Goal: Task Accomplishment & Management: Use online tool/utility

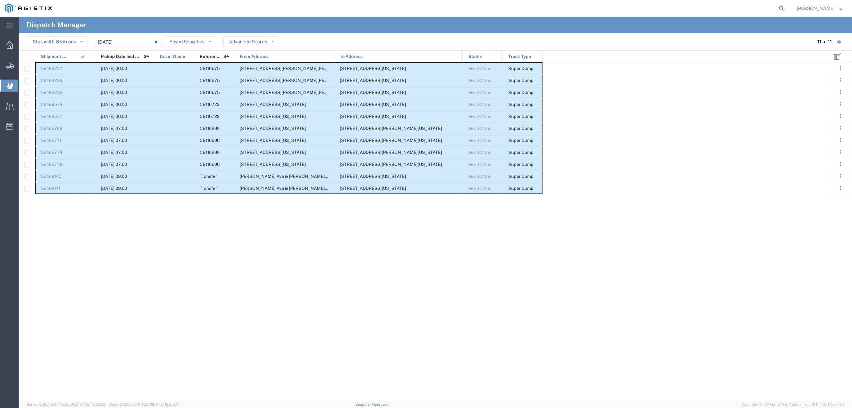
click at [128, 37] on input "[DATE] - [DATE]" at bounding box center [128, 42] width 67 height 10
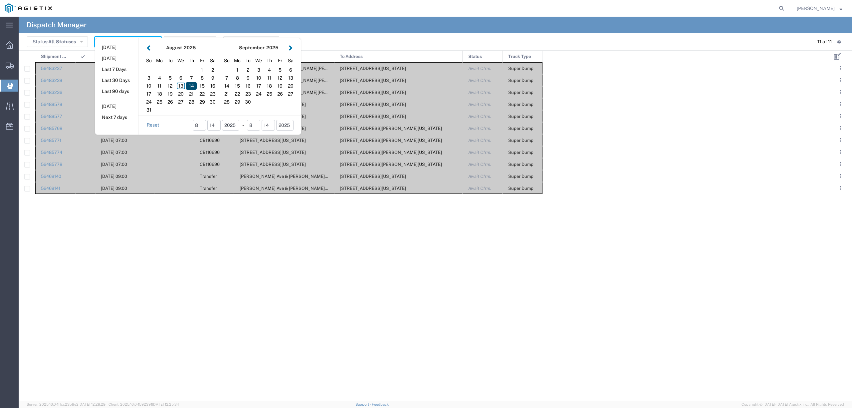
click at [191, 83] on div "14" at bounding box center [191, 86] width 11 height 8
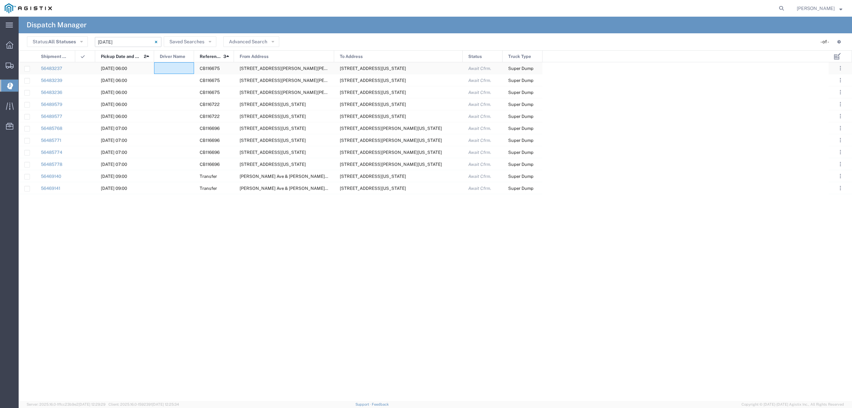
click at [178, 67] on div at bounding box center [174, 68] width 40 height 12
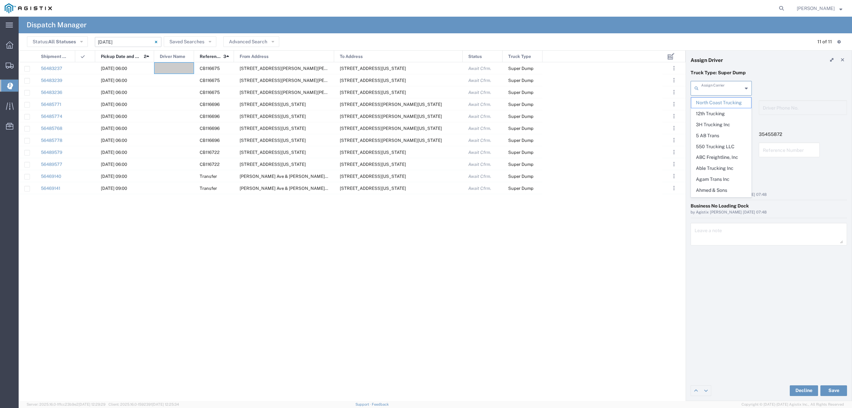
click at [730, 88] on input "text" at bounding box center [721, 88] width 41 height 12
click at [725, 104] on span "TC Trucklines Inc" at bounding box center [721, 103] width 60 height 10
type input "TC Trucklines Inc"
click at [725, 108] on input "text" at bounding box center [721, 107] width 41 height 12
click at [725, 126] on span "[PERSON_NAME]" at bounding box center [721, 122] width 60 height 10
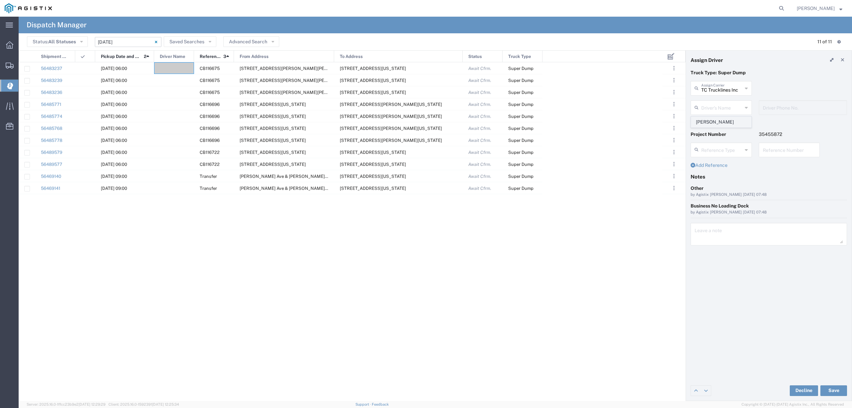
type input "[PERSON_NAME]"
type input "5593756728"
click at [831, 389] on button "Save" at bounding box center [833, 390] width 27 height 11
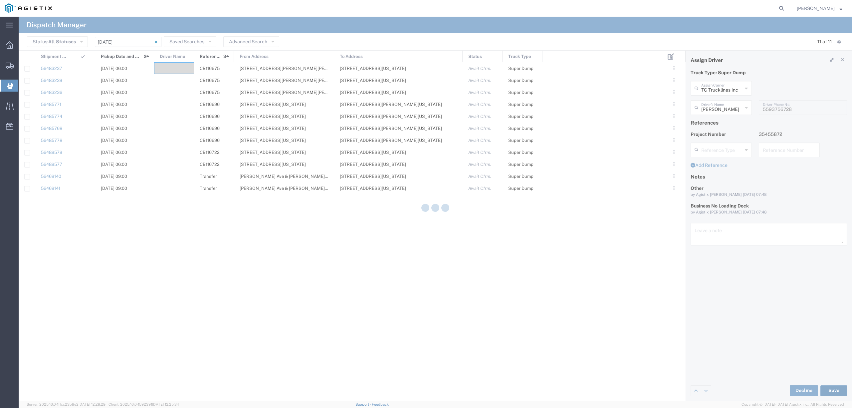
type input "[PERSON_NAME]"
type input "TC Trucklines Inc"
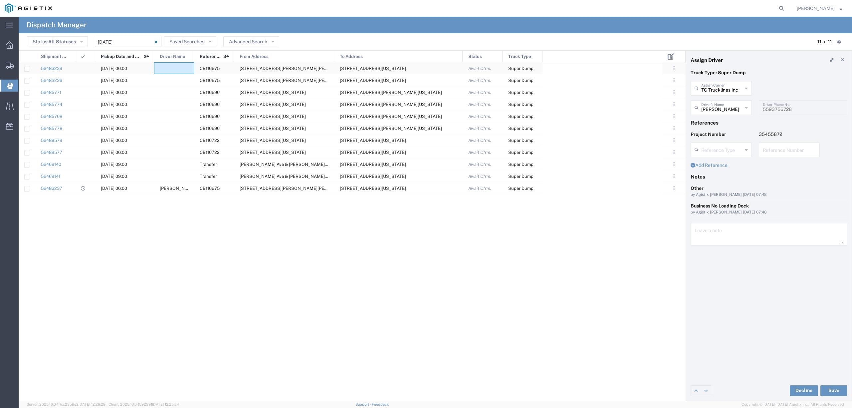
click at [174, 67] on div at bounding box center [174, 68] width 40 height 12
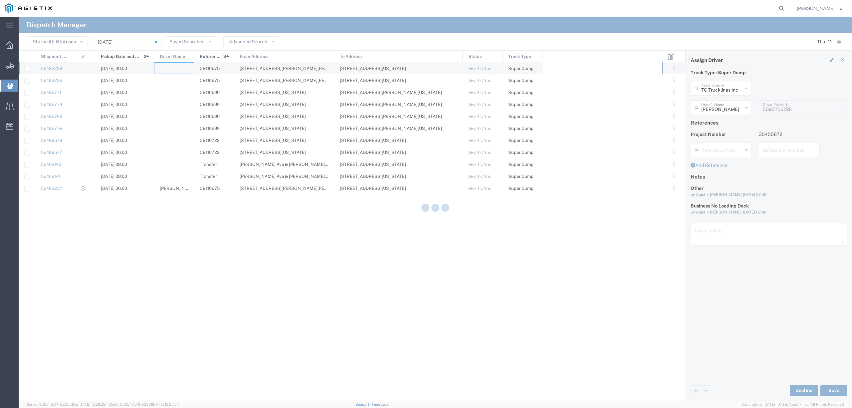
type input "North Coast Trucking"
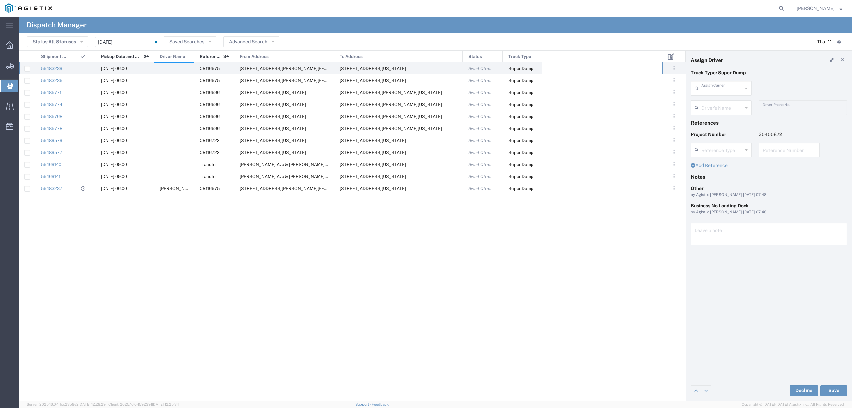
click at [708, 93] on input "text" at bounding box center [721, 88] width 41 height 12
click at [717, 110] on span "Augies Transportation LLC" at bounding box center [721, 108] width 60 height 21
type input "Augies Transportation LLC"
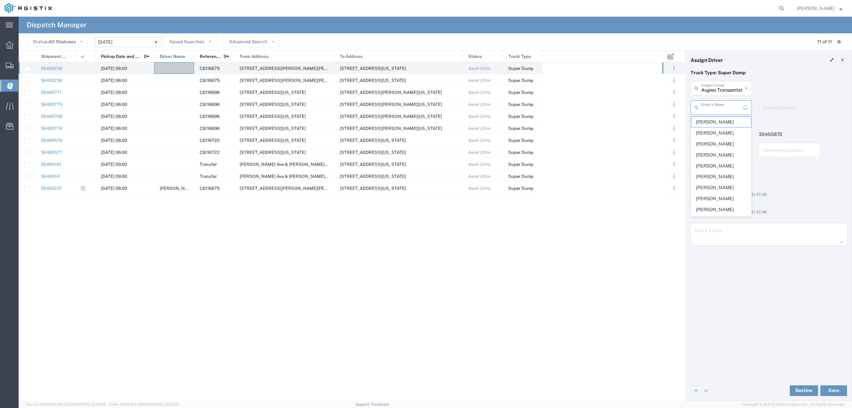
click at [717, 110] on input "text" at bounding box center [722, 107] width 42 height 12
click at [718, 119] on span "[PERSON_NAME]" at bounding box center [721, 122] width 60 height 10
type input "[PERSON_NAME]"
type input "[PHONE_NUMBER]"
click at [840, 383] on div "Decline Save" at bounding box center [769, 390] width 166 height 20
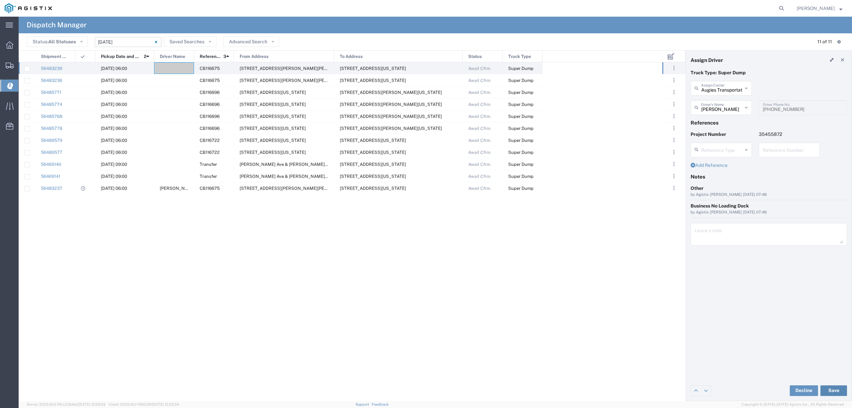
click at [840, 394] on button "Save" at bounding box center [833, 390] width 27 height 11
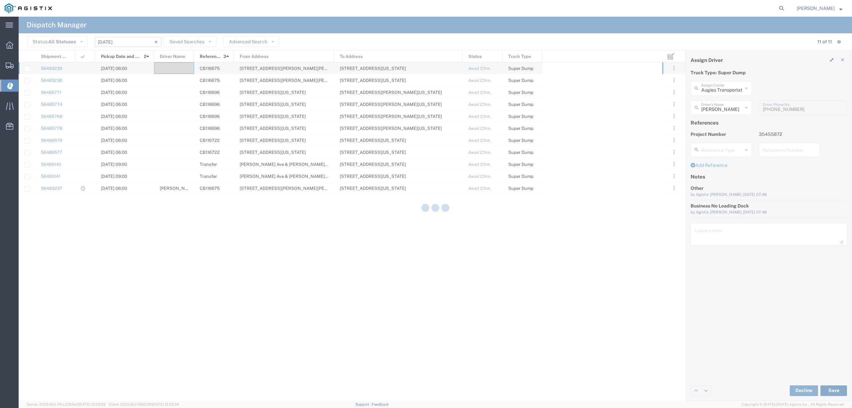
type input "[PERSON_NAME]"
type input "Augies Transportation LLC"
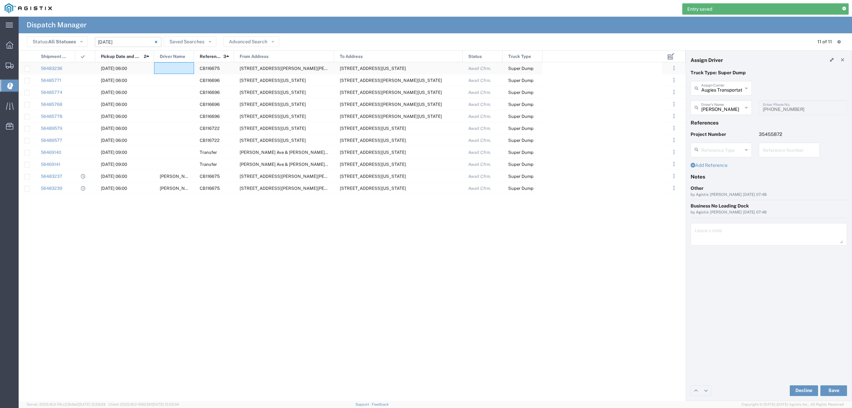
click at [172, 67] on div at bounding box center [174, 68] width 40 height 12
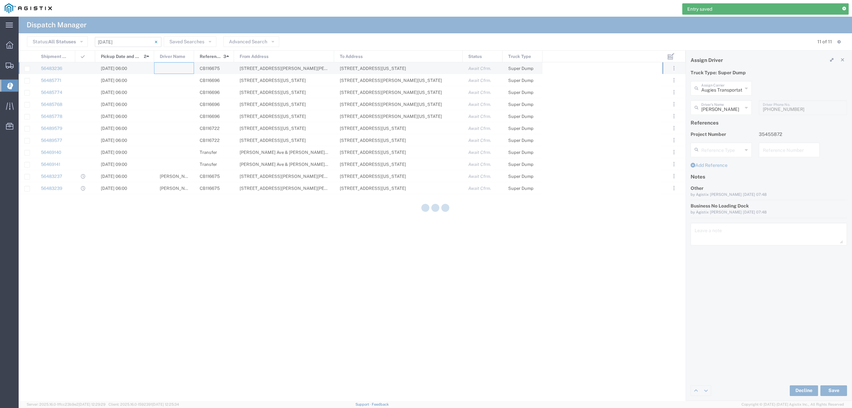
type input "North Coast Trucking"
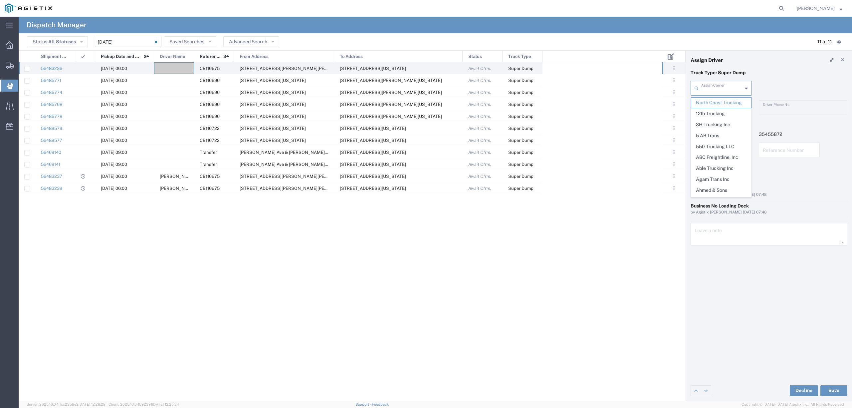
click at [715, 91] on input "text" at bounding box center [721, 88] width 41 height 12
click at [720, 107] on span "Trebol Trucking LLC" at bounding box center [721, 103] width 60 height 10
type input "Trebol Trucking LLC"
click at [720, 108] on input "text" at bounding box center [722, 107] width 42 height 12
click at [722, 121] on span "[PERSON_NAME]" at bounding box center [721, 122] width 60 height 10
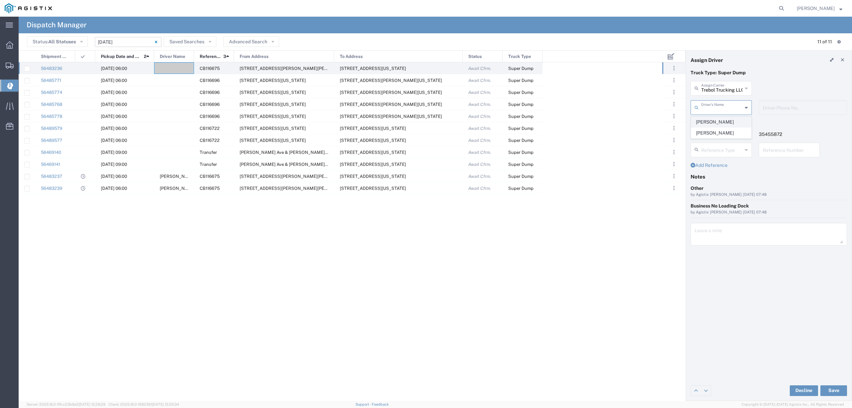
type input "[PERSON_NAME]"
type input "[PHONE_NUMBER]"
click at [831, 392] on button "Save" at bounding box center [833, 390] width 27 height 11
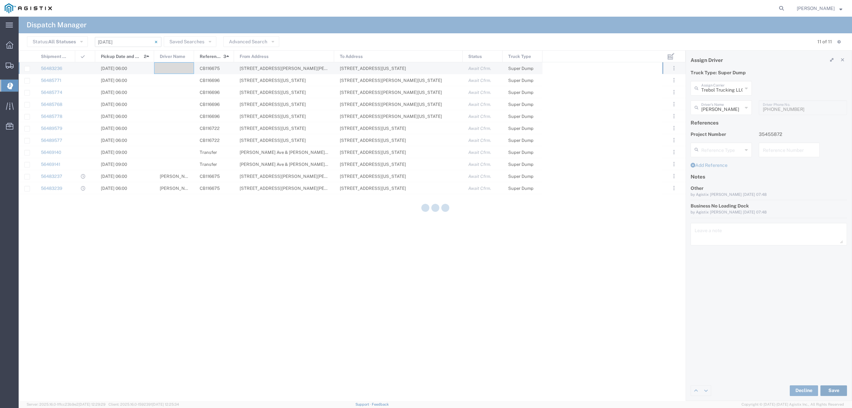
type input "[PERSON_NAME]"
type input "Trebol Trucking LLC"
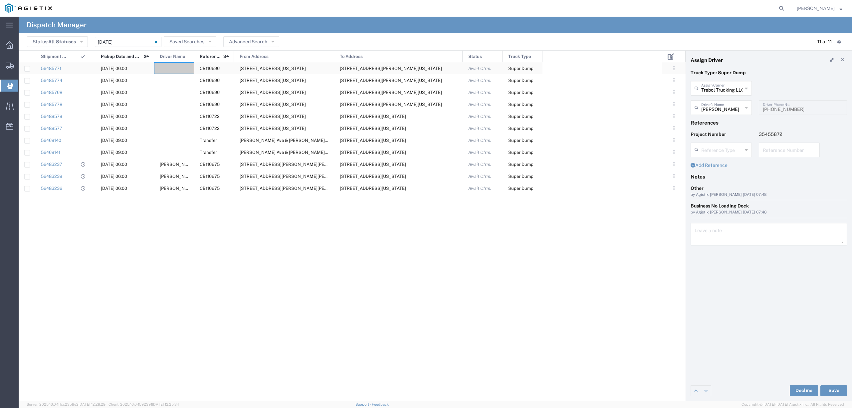
click at [177, 68] on div at bounding box center [174, 68] width 40 height 12
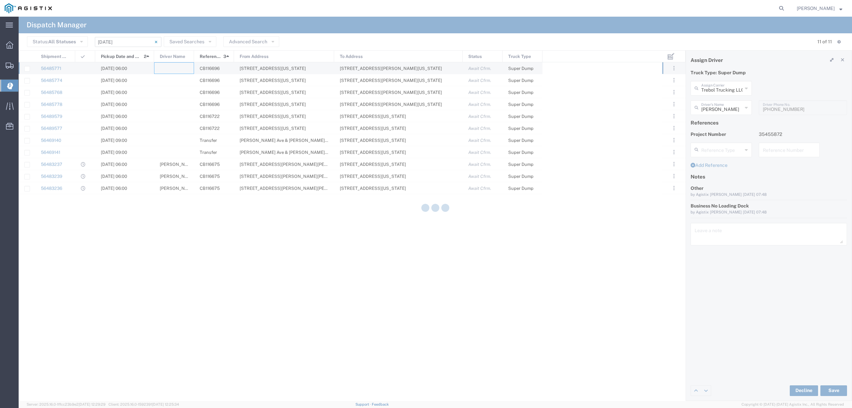
type input "North Coast Trucking"
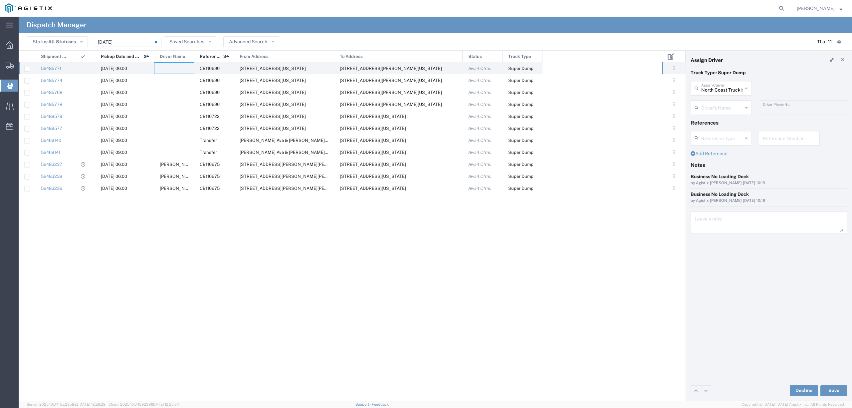
click at [716, 105] on input "text" at bounding box center [721, 107] width 41 height 12
click at [711, 123] on span "[PERSON_NAME]" at bounding box center [721, 122] width 60 height 10
type input "[PERSON_NAME]"
type input "5105865617"
click at [839, 393] on button "Save" at bounding box center [833, 390] width 27 height 11
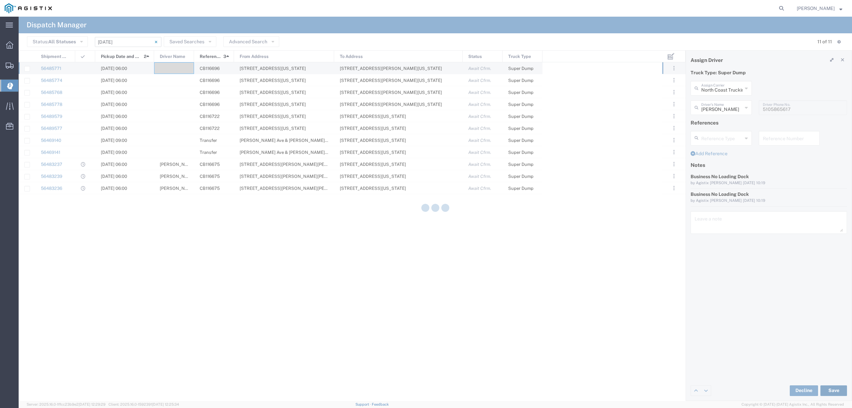
type input "[PERSON_NAME]"
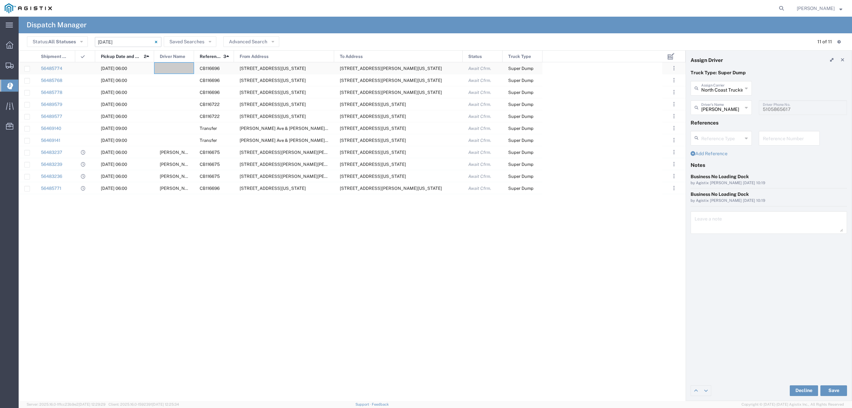
click at [176, 69] on div at bounding box center [174, 68] width 40 height 12
click at [740, 86] on input "text" at bounding box center [721, 88] width 41 height 12
click at [740, 101] on span "Bhatti Bros" at bounding box center [721, 103] width 60 height 10
type input "Bhatti Bros"
click at [725, 107] on input "text" at bounding box center [722, 107] width 42 height 12
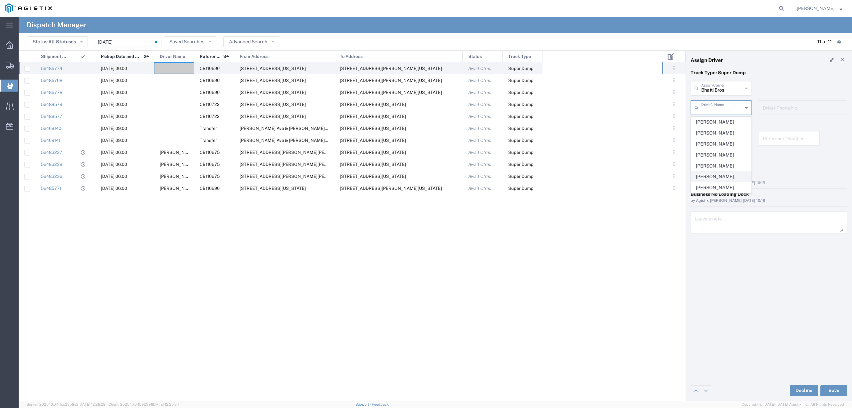
click at [724, 176] on span "[PERSON_NAME]" at bounding box center [721, 176] width 60 height 10
type input "[PERSON_NAME]"
type input "[PHONE_NUMBER]"
click at [828, 390] on button "Save" at bounding box center [833, 390] width 27 height 11
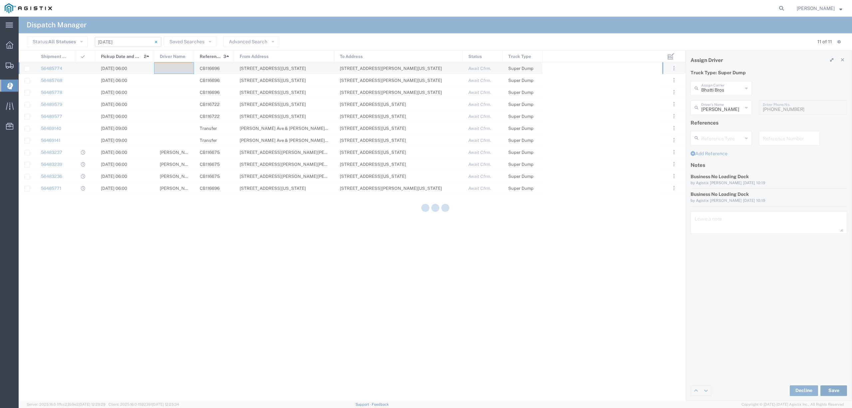
type input "[PERSON_NAME]"
type input "Bhatti Bros"
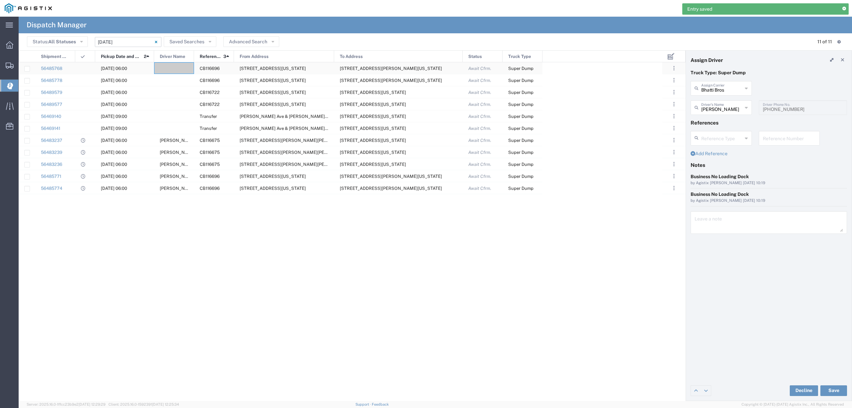
click at [163, 67] on div at bounding box center [174, 68] width 40 height 12
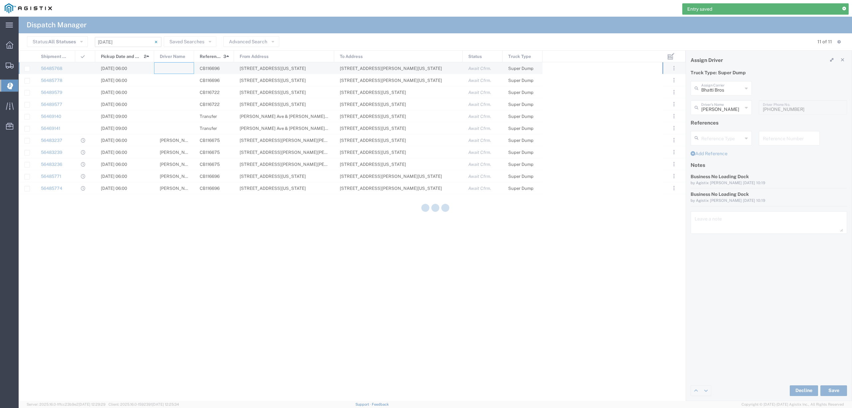
type input "North Coast Trucking"
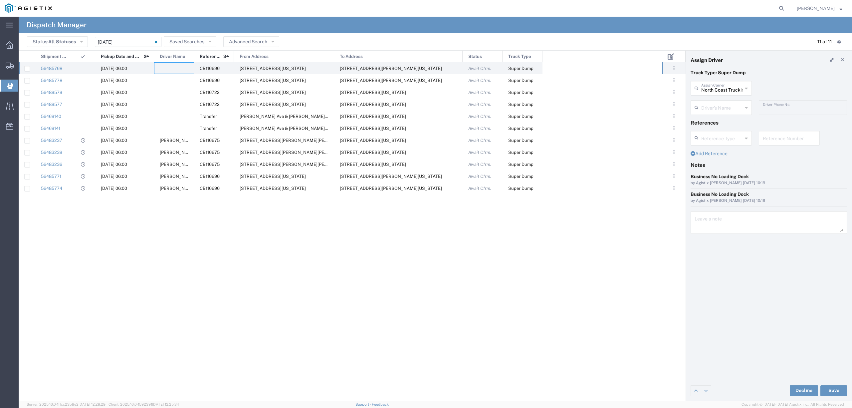
click at [714, 108] on input "text" at bounding box center [721, 107] width 41 height 12
click at [731, 131] on span "[PERSON_NAME]" at bounding box center [721, 133] width 60 height 10
type input "[PERSON_NAME]"
type input "[PHONE_NUMBER]"
click at [837, 387] on button "Save" at bounding box center [833, 390] width 27 height 11
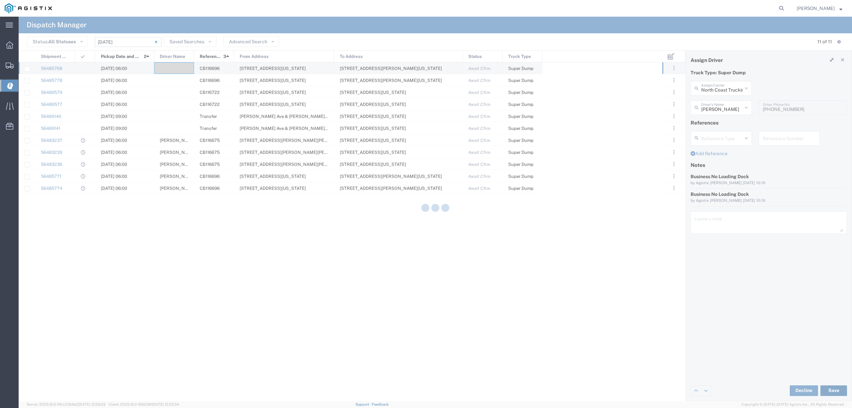
type input "[PERSON_NAME]"
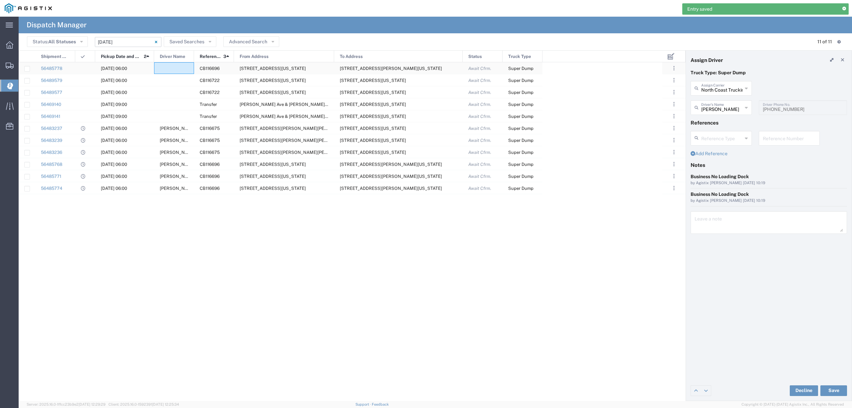
click at [180, 68] on div at bounding box center [174, 68] width 40 height 12
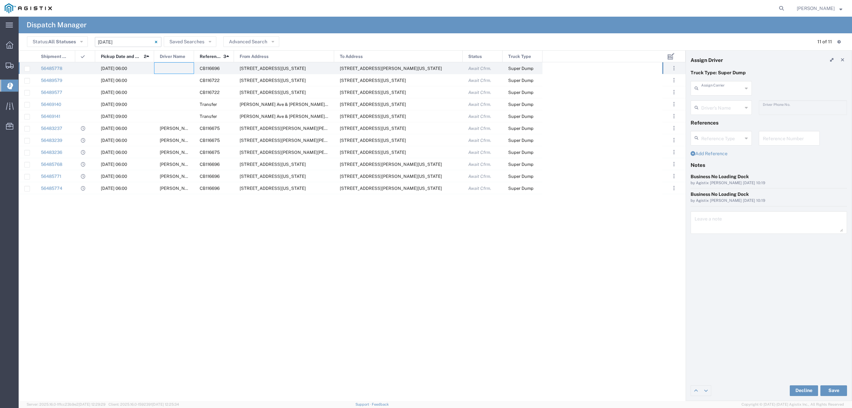
click at [715, 86] on input "text" at bounding box center [721, 88] width 41 height 12
click at [708, 104] on span "DST Sand and Gravel" at bounding box center [721, 103] width 60 height 10
type input "DST Sand and Gravel"
click at [706, 110] on input "text" at bounding box center [722, 107] width 42 height 12
click at [726, 135] on span "[PERSON_NAME]" at bounding box center [721, 133] width 60 height 10
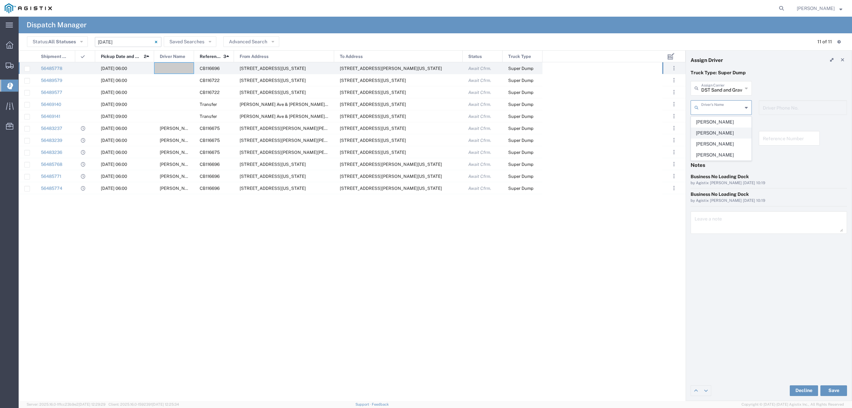
type input "[PERSON_NAME]"
type input "[PHONE_NUMBER]"
type input "[PERSON_NAME]"
click at [726, 110] on input "[PERSON_NAME]" at bounding box center [721, 107] width 41 height 12
click at [807, 289] on div "Truck Type: Super Dump DST Sand and Gravel Assign Carrier DST Sand and Gravel […" at bounding box center [769, 224] width 166 height 311
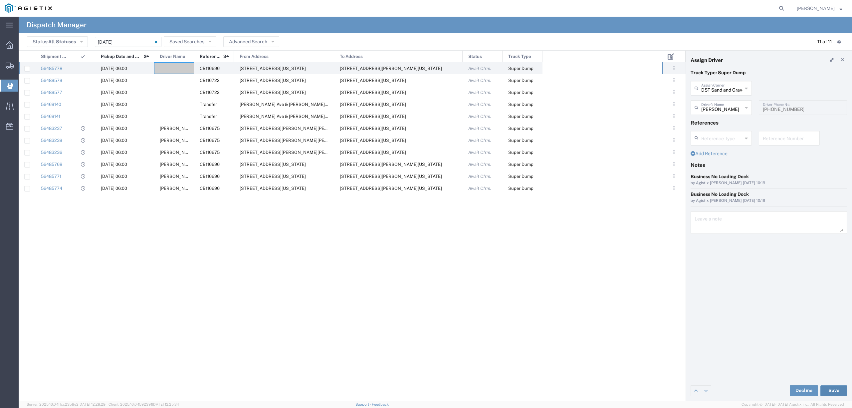
click at [837, 388] on button "Save" at bounding box center [833, 390] width 27 height 11
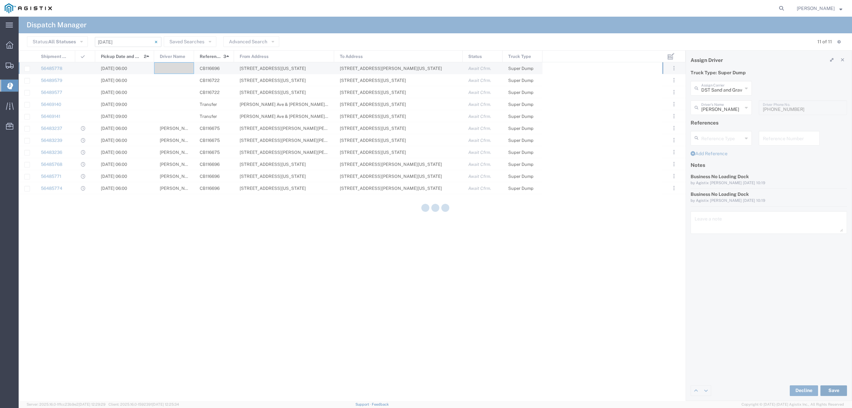
type input "DST Sand and Gravel"
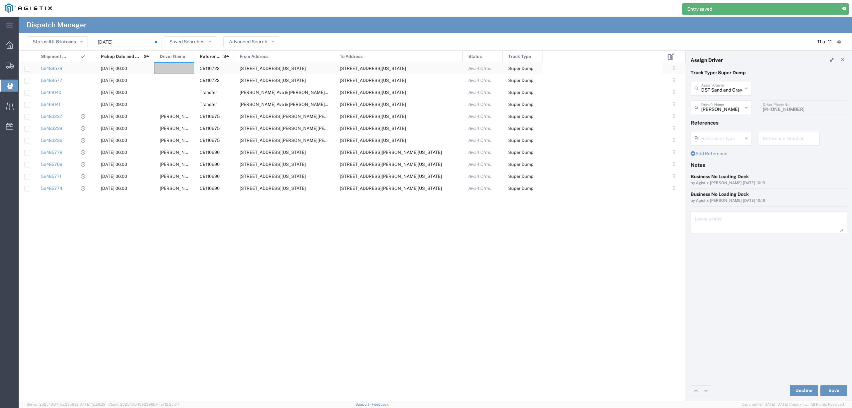
click at [169, 63] on div at bounding box center [174, 68] width 40 height 12
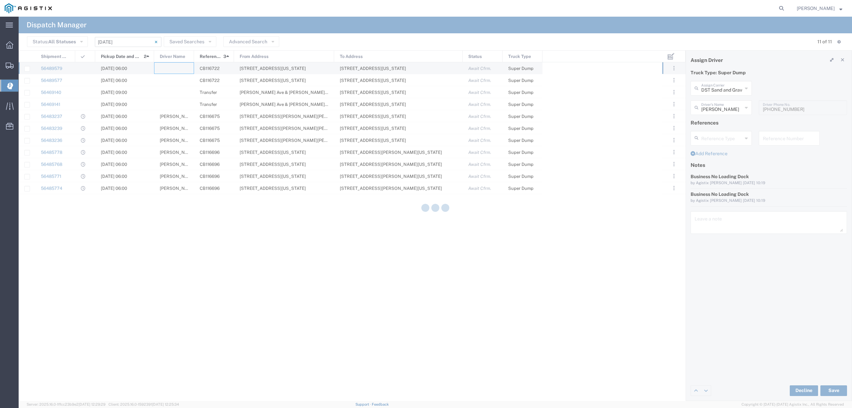
type input "North Coast Trucking"
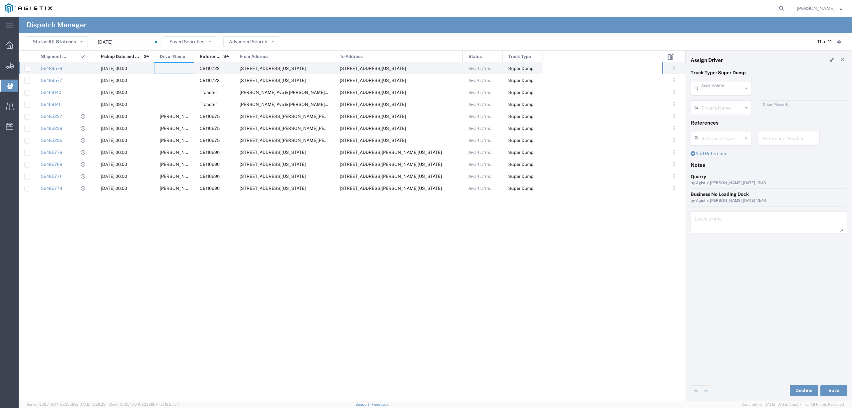
click at [708, 89] on input "text" at bounding box center [721, 88] width 41 height 12
click at [767, 74] on p "Truck Type: Super Dump" at bounding box center [769, 72] width 156 height 7
type input "North Coast Trucking"
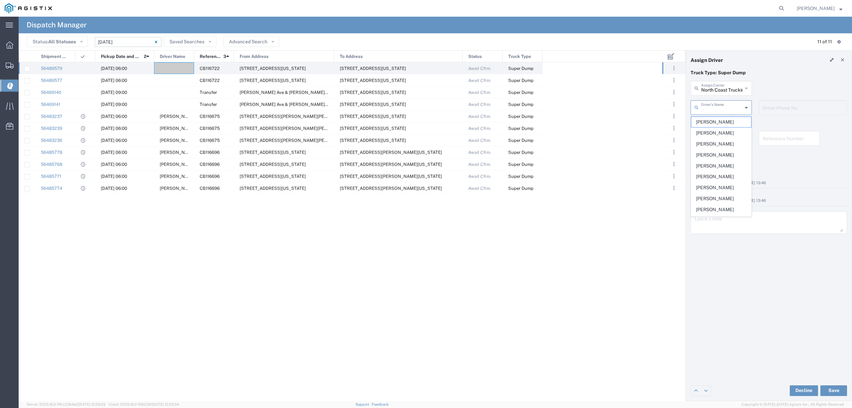
click at [708, 110] on input "text" at bounding box center [721, 107] width 41 height 12
click at [713, 121] on span "[PERSON_NAME]" at bounding box center [721, 122] width 60 height 10
type input "[PERSON_NAME]"
type input "9162719004"
click at [834, 391] on button "Save" at bounding box center [833, 390] width 27 height 11
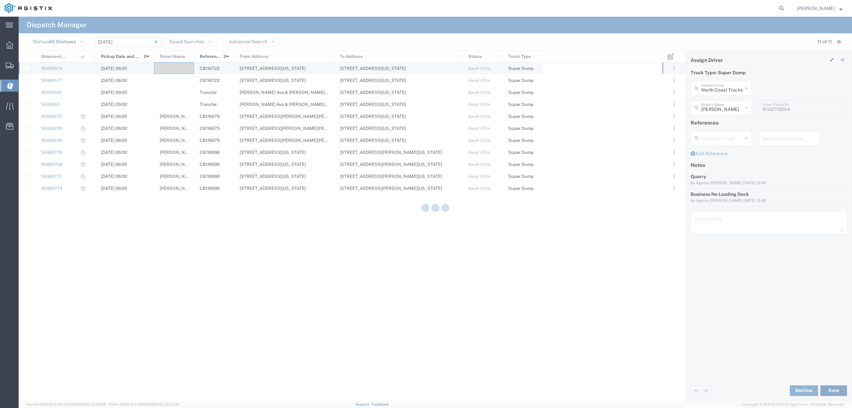
type input "[PERSON_NAME]"
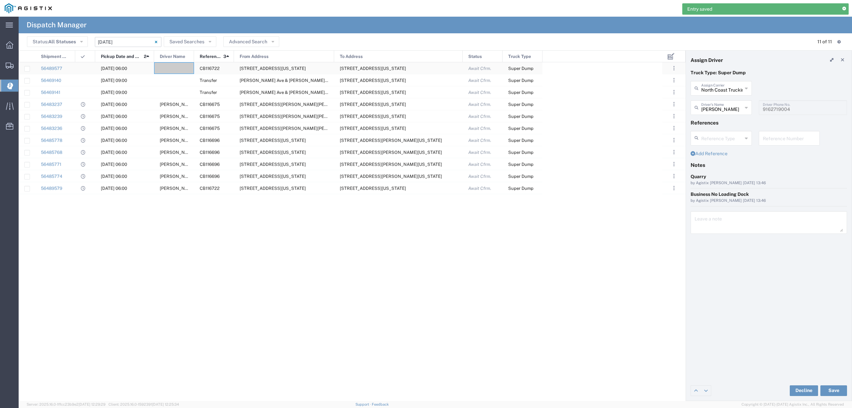
click at [176, 69] on div at bounding box center [174, 68] width 40 height 12
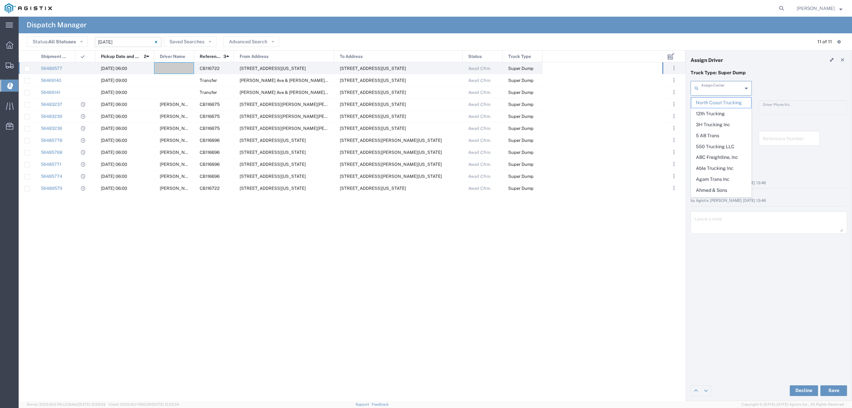
click at [707, 86] on input "text" at bounding box center [721, 88] width 41 height 12
click at [722, 104] on span "[PERSON_NAME] Transportation Inc" at bounding box center [721, 108] width 60 height 21
type input "[PERSON_NAME] Transportation Inc"
click at [723, 107] on input "text" at bounding box center [722, 107] width 42 height 12
click at [722, 123] on span "[PERSON_NAME]" at bounding box center [721, 122] width 60 height 10
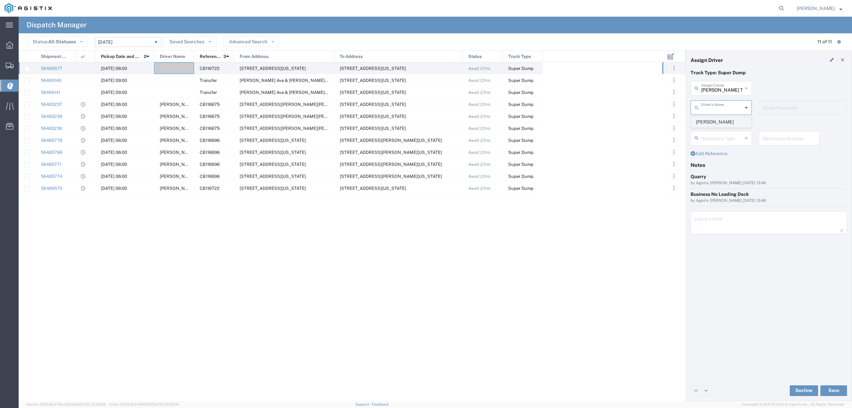
type input "[PERSON_NAME]"
type input "[PHONE_NUMBER]"
click at [835, 393] on button "Save" at bounding box center [833, 390] width 27 height 11
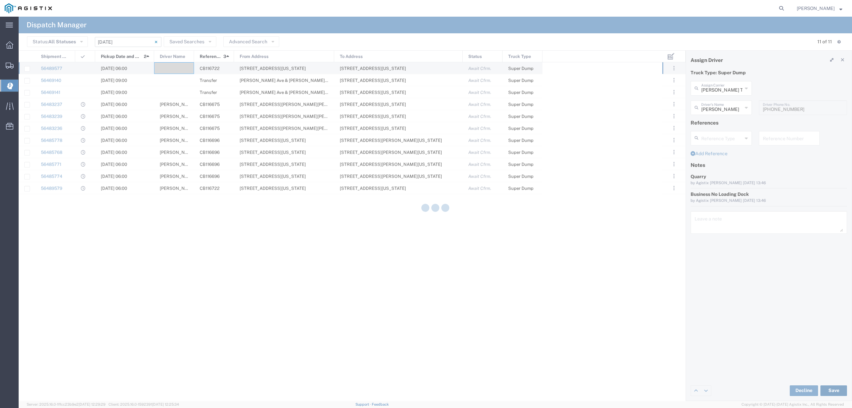
type input "[PERSON_NAME]"
type input "[PERSON_NAME] Transportation Inc"
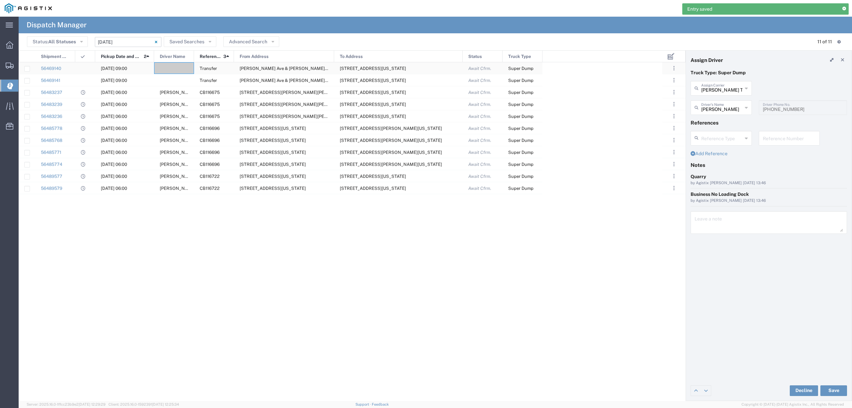
click at [178, 66] on div at bounding box center [174, 68] width 40 height 12
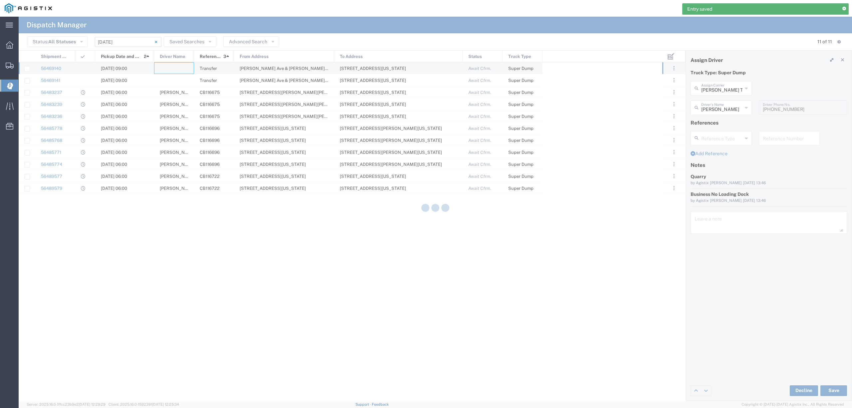
type input "North Coast Trucking"
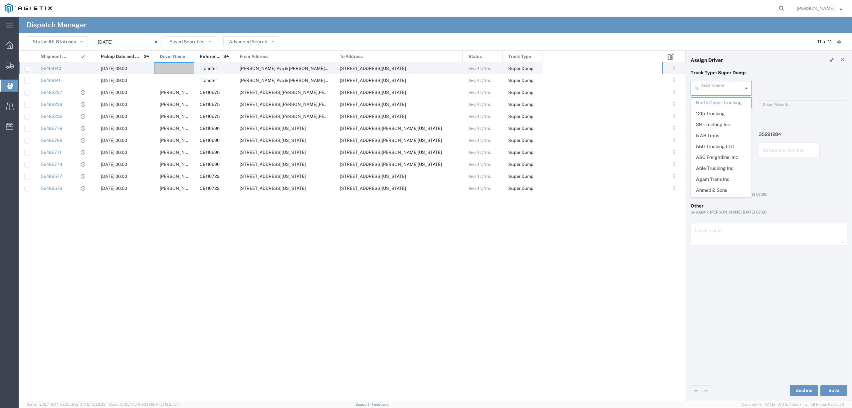
click at [722, 88] on input "text" at bounding box center [721, 88] width 41 height 12
type input "550"
click at [165, 83] on div at bounding box center [174, 80] width 40 height 12
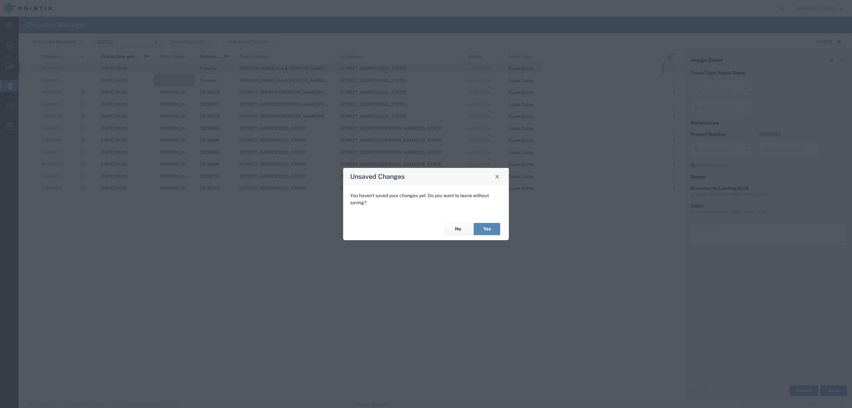
click at [486, 226] on button "Yes" at bounding box center [487, 229] width 27 height 12
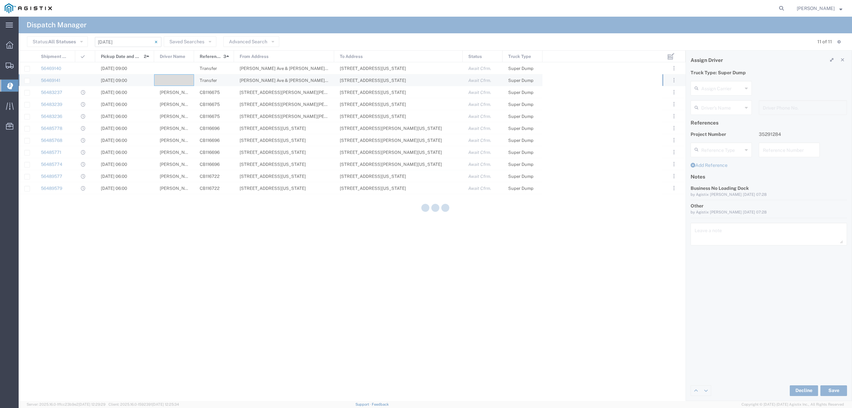
type input "North Coast Trucking"
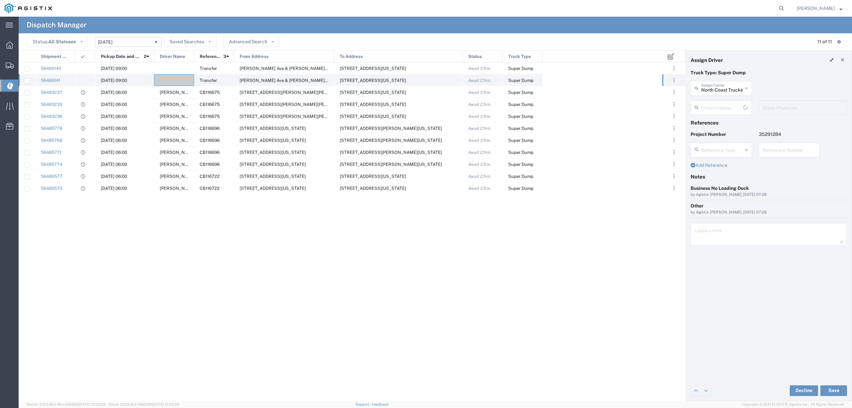
click at [167, 77] on div at bounding box center [174, 80] width 40 height 12
click at [710, 87] on input "text" at bounding box center [721, 88] width 41 height 12
click at [719, 102] on span "JEAE Trucking LLC" at bounding box center [721, 103] width 60 height 10
type input "JEAE Trucking LLC"
click at [713, 110] on input "text" at bounding box center [722, 107] width 42 height 12
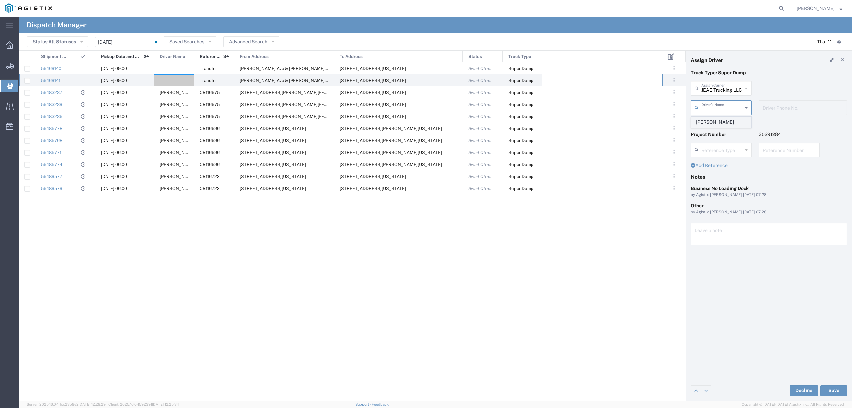
click at [718, 124] on span "[PERSON_NAME]" at bounding box center [721, 122] width 60 height 10
click at [839, 392] on button "Save" at bounding box center [833, 390] width 27 height 11
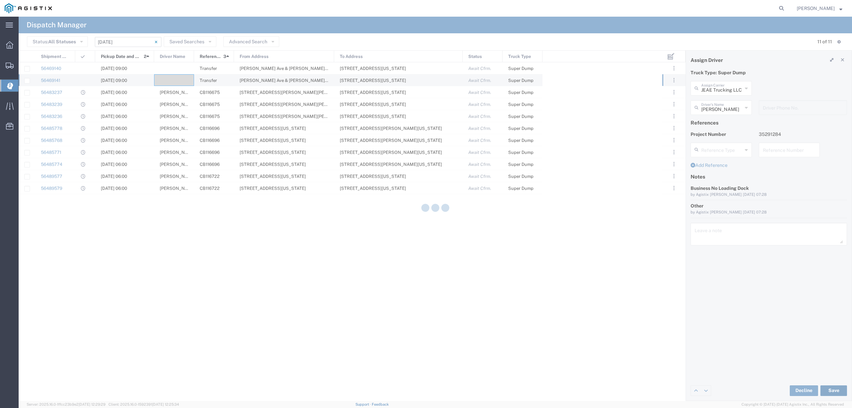
type input "[PERSON_NAME]"
type input "JEAE Trucking LLC"
